Goal: Find contact information: Find contact information

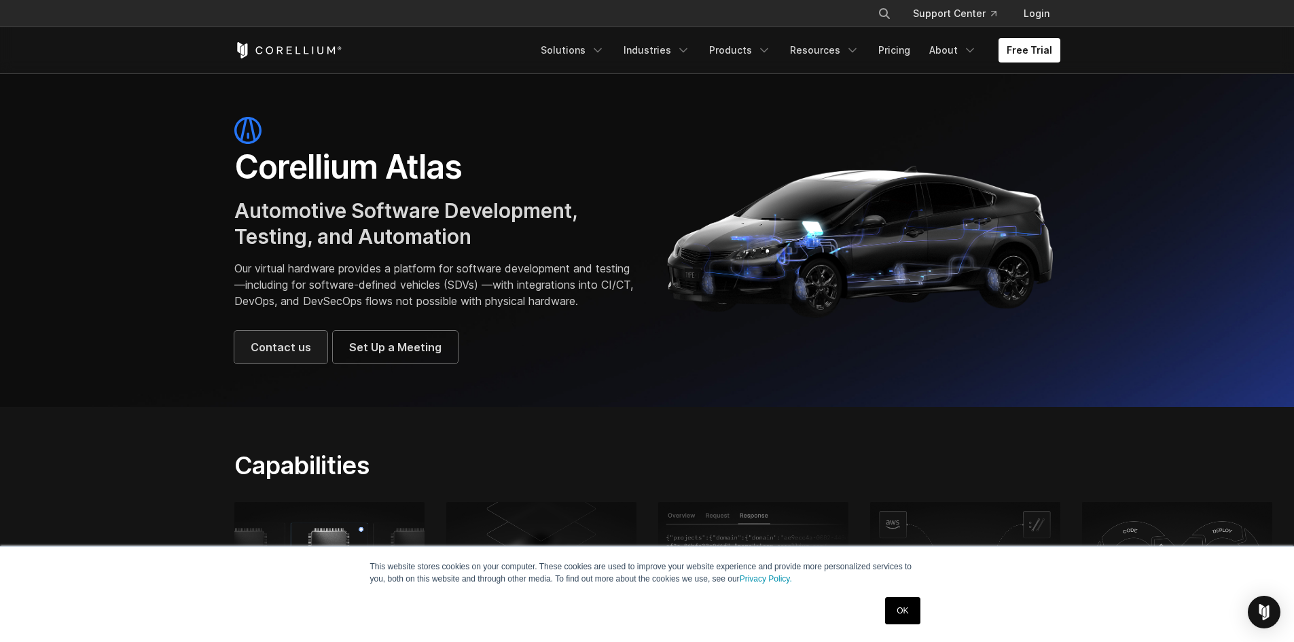
click at [291, 355] on span "Contact us" at bounding box center [281, 347] width 60 height 16
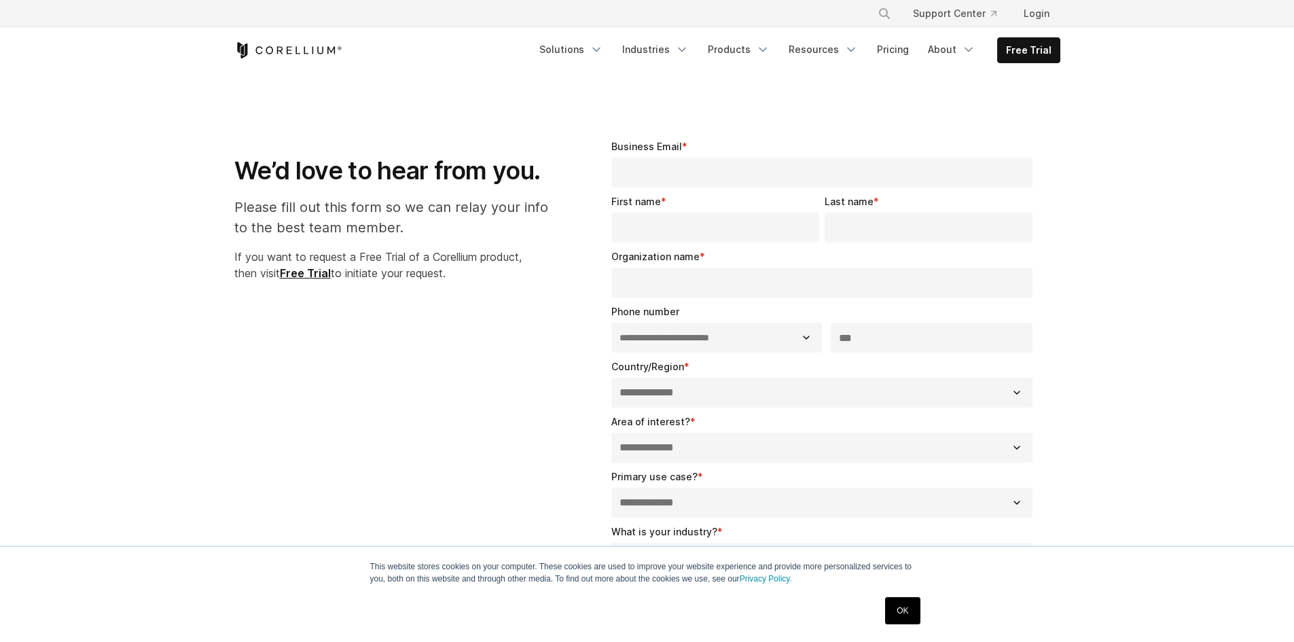
select select "**"
click at [313, 274] on strong "Free Trial" at bounding box center [305, 273] width 51 height 14
